Goal: Transaction & Acquisition: Download file/media

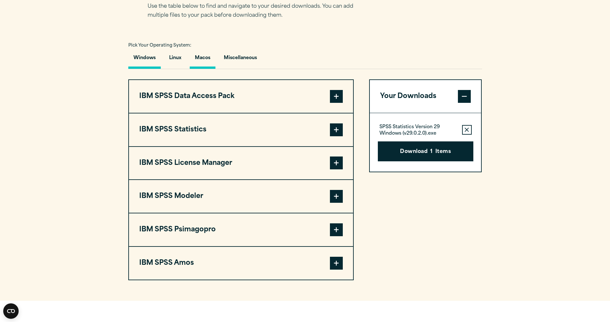
click at [200, 55] on button "Macos" at bounding box center [203, 59] width 26 height 18
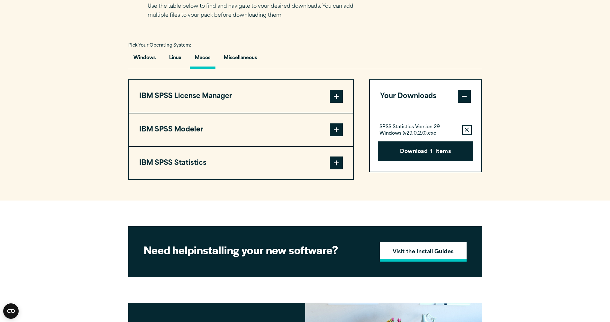
click at [411, 252] on strong "Visit the Install Guides" at bounding box center [422, 252] width 61 height 8
click at [331, 94] on span at bounding box center [336, 96] width 13 height 13
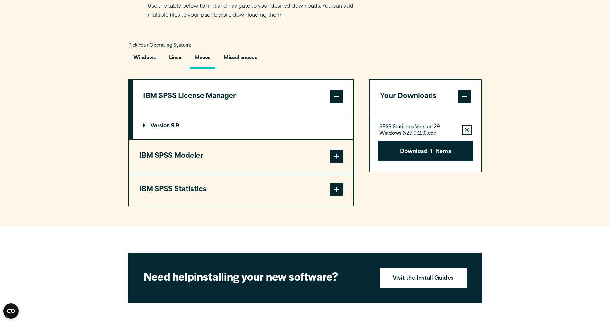
click at [339, 157] on span at bounding box center [336, 156] width 13 height 13
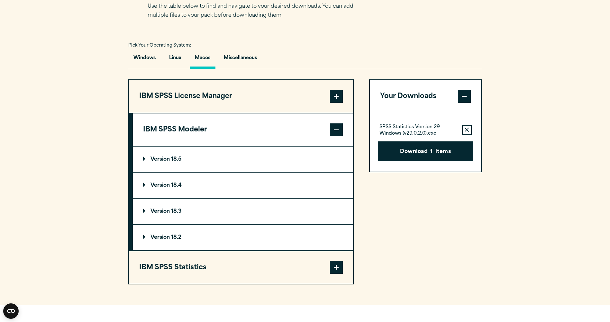
click at [320, 265] on button "IBM SPSS Statistics" at bounding box center [241, 267] width 224 height 33
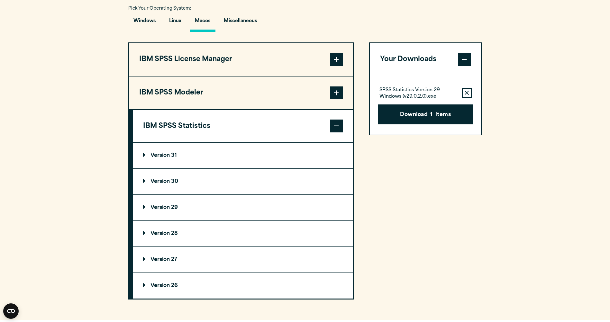
scroll to position [538, 0]
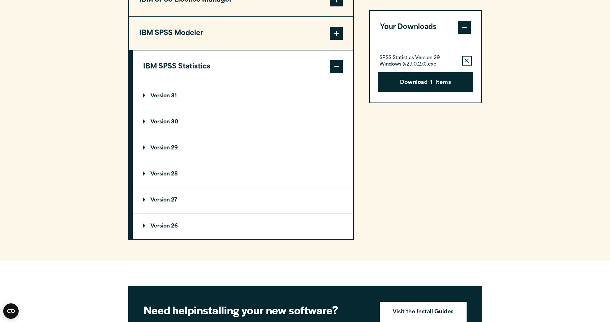
click at [144, 147] on p "Version 29" at bounding box center [160, 148] width 35 height 5
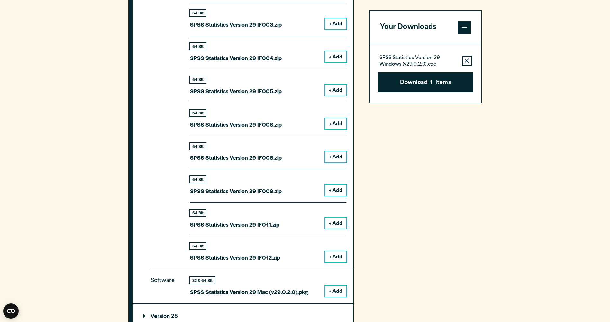
scroll to position [763, 0]
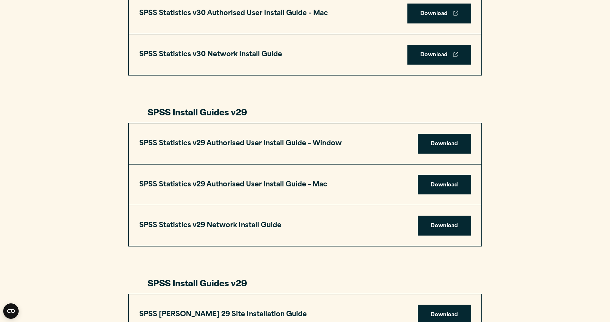
scroll to position [546, 0]
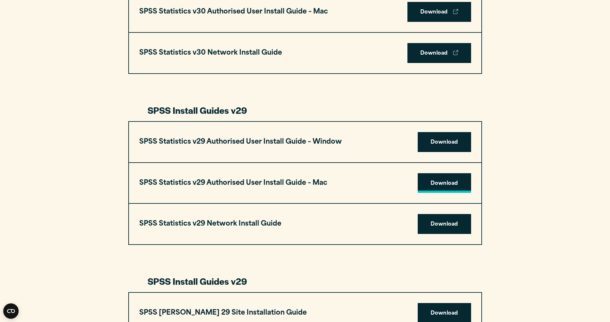
click at [430, 184] on link "Download" at bounding box center [443, 183] width 53 height 20
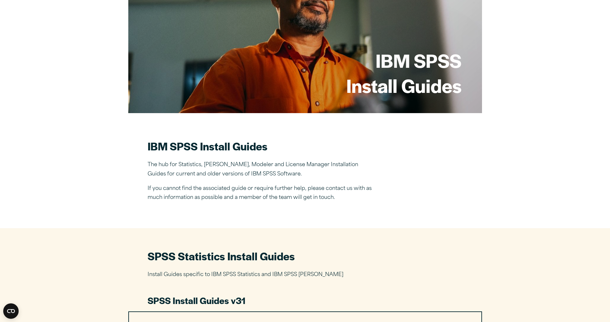
scroll to position [0, 0]
